Goal: Obtain resource: Download file/media

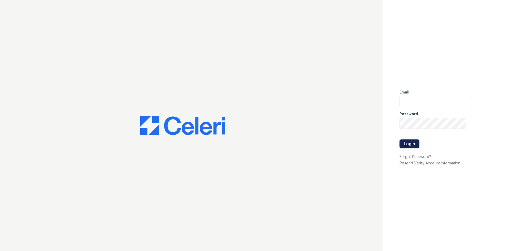
type input "alexis@redwood-property.com"
drag, startPoint x: 409, startPoint y: 143, endPoint x: 376, endPoint y: 162, distance: 38.1
click at [409, 143] on button "Login" at bounding box center [410, 144] width 20 height 9
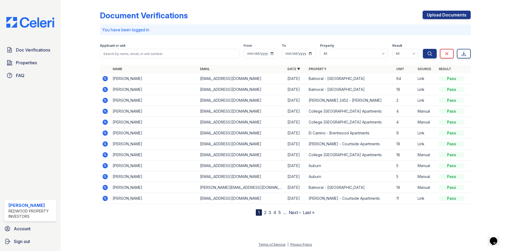
click at [105, 186] on icon at bounding box center [105, 187] width 6 height 6
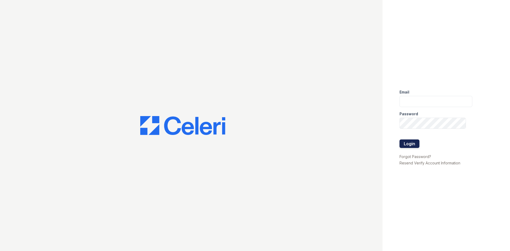
type input "alexis@redwood-property.com"
click at [414, 141] on button "Login" at bounding box center [410, 144] width 20 height 9
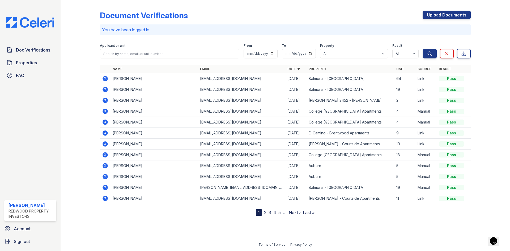
click at [105, 90] on icon at bounding box center [105, 89] width 6 height 6
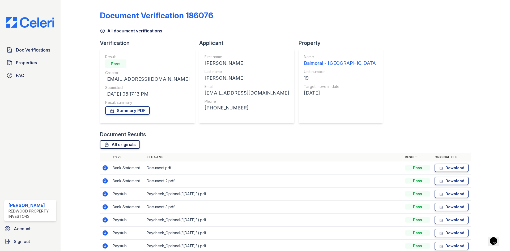
click at [113, 144] on link "All originals" at bounding box center [120, 144] width 40 height 9
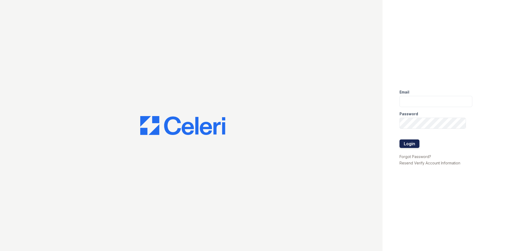
type input "alexis@redwood-property.com"
click at [413, 146] on button "Login" at bounding box center [410, 144] width 20 height 9
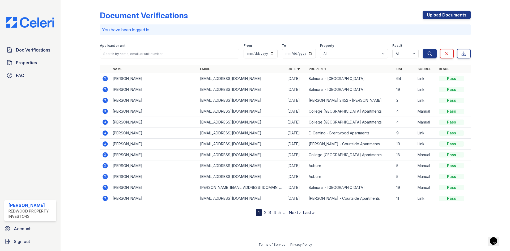
click at [106, 79] on icon at bounding box center [105, 78] width 6 height 6
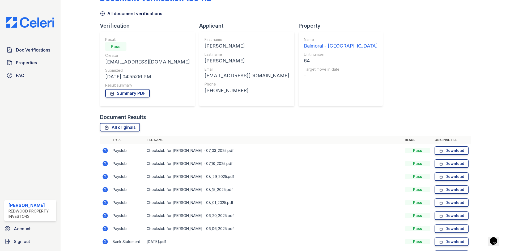
scroll to position [77, 0]
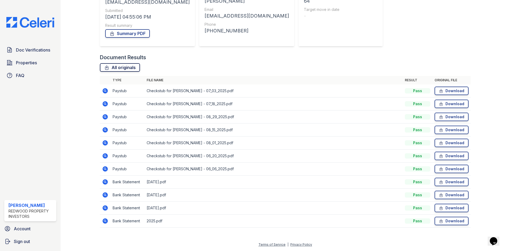
click at [127, 70] on link "All originals" at bounding box center [120, 67] width 40 height 9
click at [133, 31] on link "Summary PDF" at bounding box center [127, 33] width 45 height 9
